Goal: Navigation & Orientation: Find specific page/section

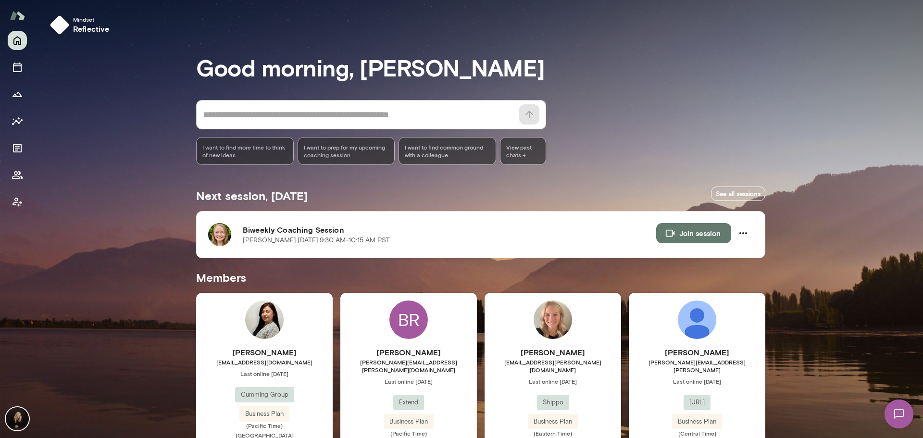
click at [23, 419] on img at bounding box center [17, 418] width 23 height 23
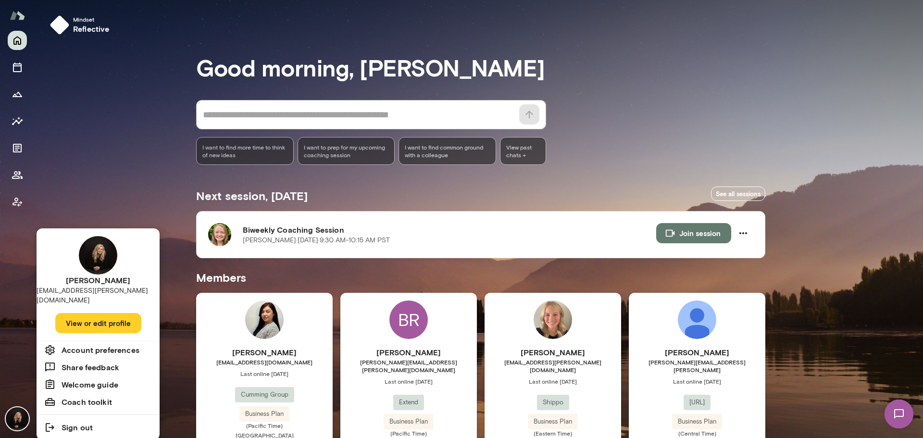
click at [17, 199] on div at bounding box center [461, 219] width 923 height 438
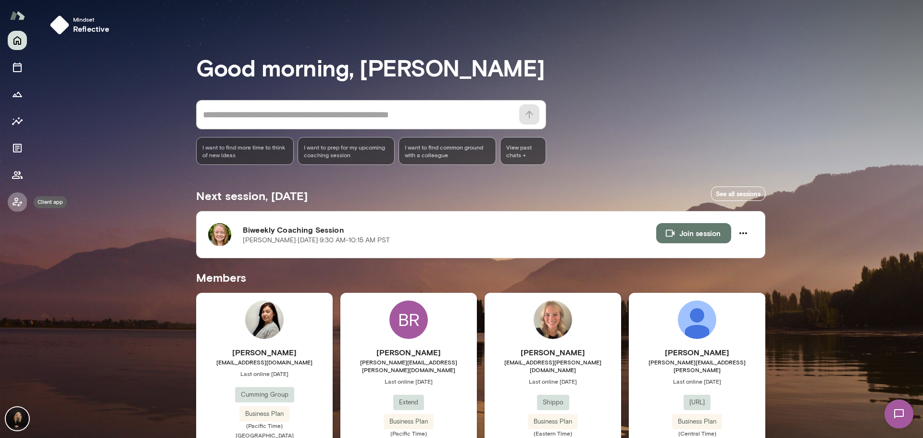
click at [17, 202] on icon "Client app" at bounding box center [17, 201] width 10 height 9
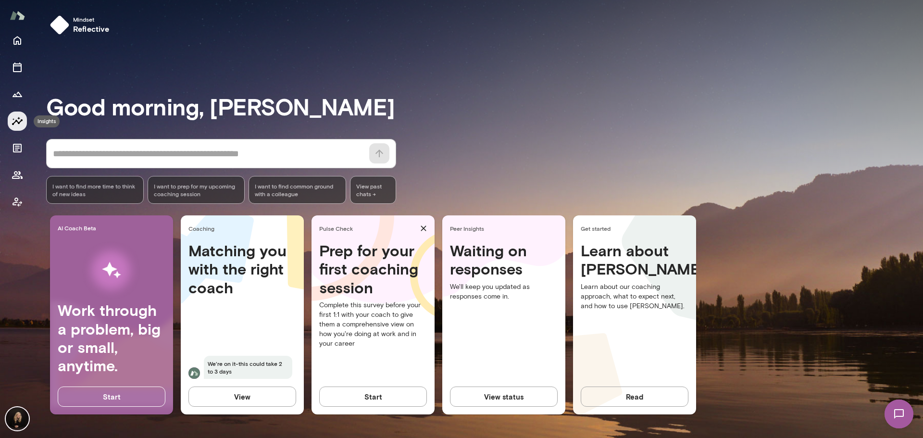
click at [21, 120] on icon "Insights" at bounding box center [17, 121] width 11 height 8
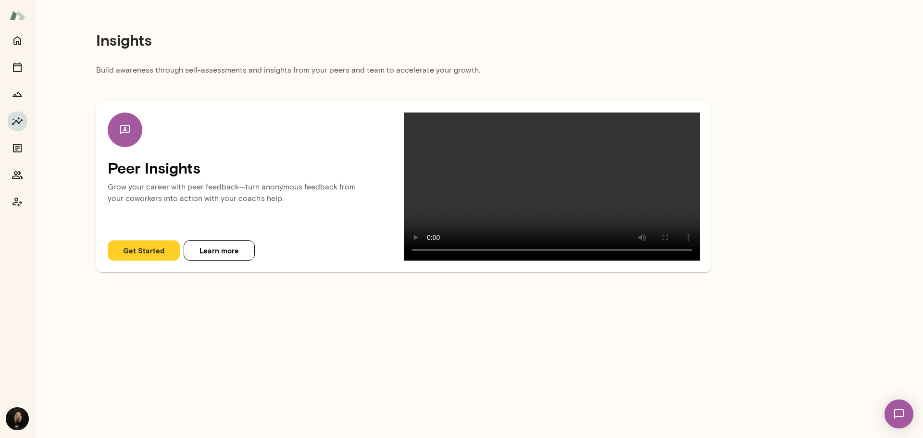
click at [149, 260] on button "Get Started" at bounding box center [144, 250] width 72 height 20
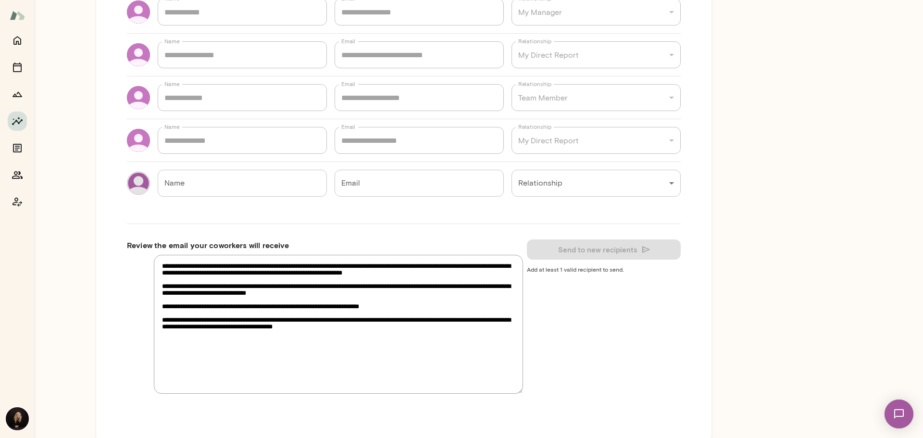
scroll to position [252, 0]
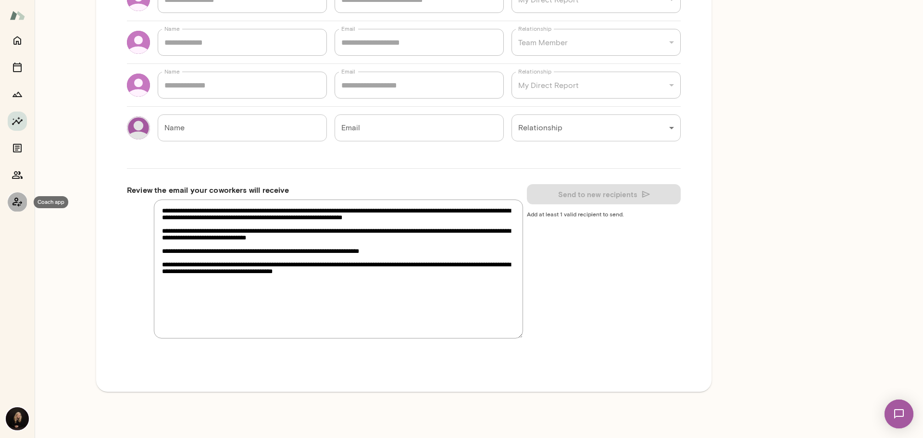
click at [14, 198] on icon "Coach app" at bounding box center [18, 202] width 12 height 12
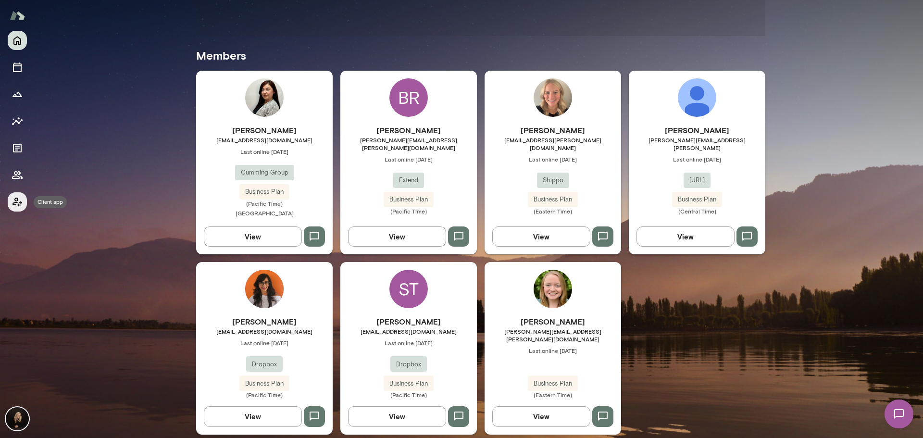
scroll to position [259, 0]
